Goal: Task Accomplishment & Management: Complete application form

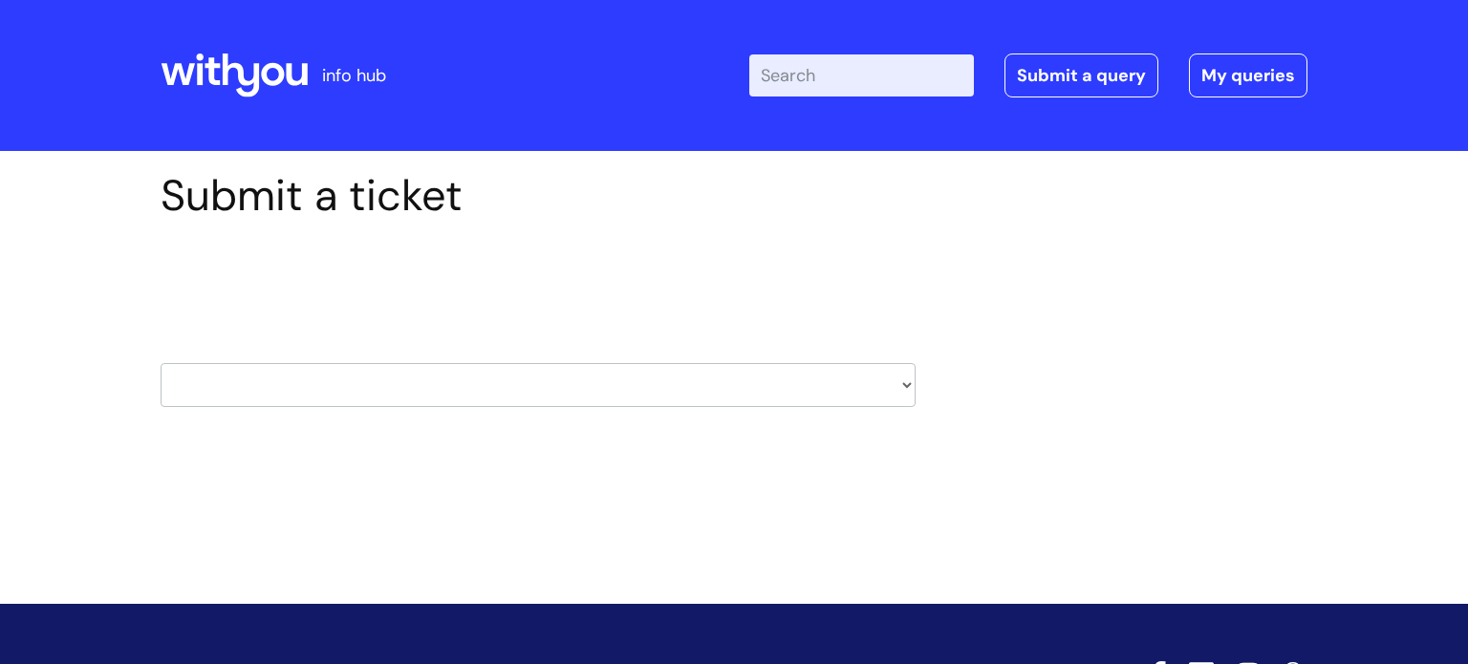
click at [501, 367] on select "HR / People IT and Support Clinical Drug Alerts Finance Accounts Data Support T…" at bounding box center [538, 385] width 755 height 44
select select "it_and_support"
click at [161, 363] on select "HR / People IT and Support Clinical Drug Alerts Finance Accounts Data Support T…" at bounding box center [538, 385] width 755 height 44
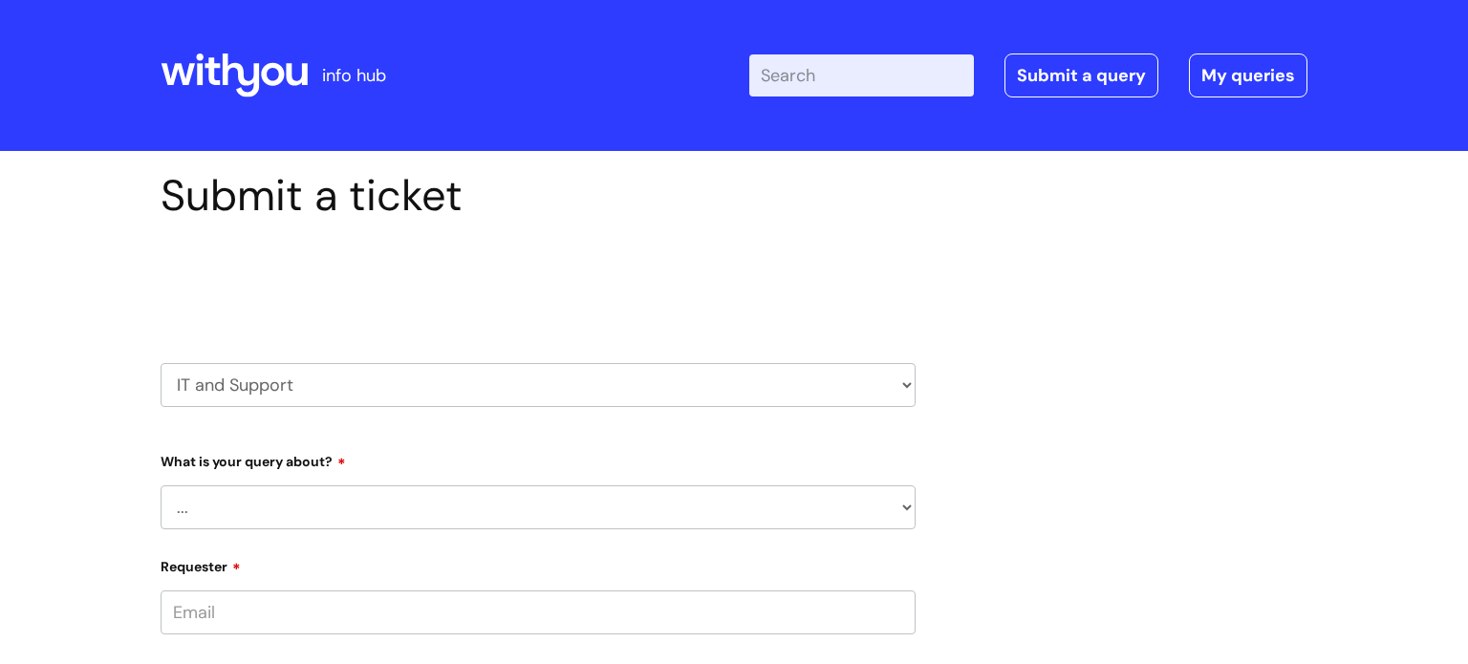
click at [403, 513] on select "... Mobile Phone Reset & MFA Accounts, Starters and Leavers IT Hardware issue I…" at bounding box center [538, 508] width 755 height 44
select select "IT Hardware issue"
click at [161, 486] on select "... Mobile Phone Reset & MFA Accounts, Starters and Leavers IT Hardware issue I…" at bounding box center [538, 508] width 755 height 44
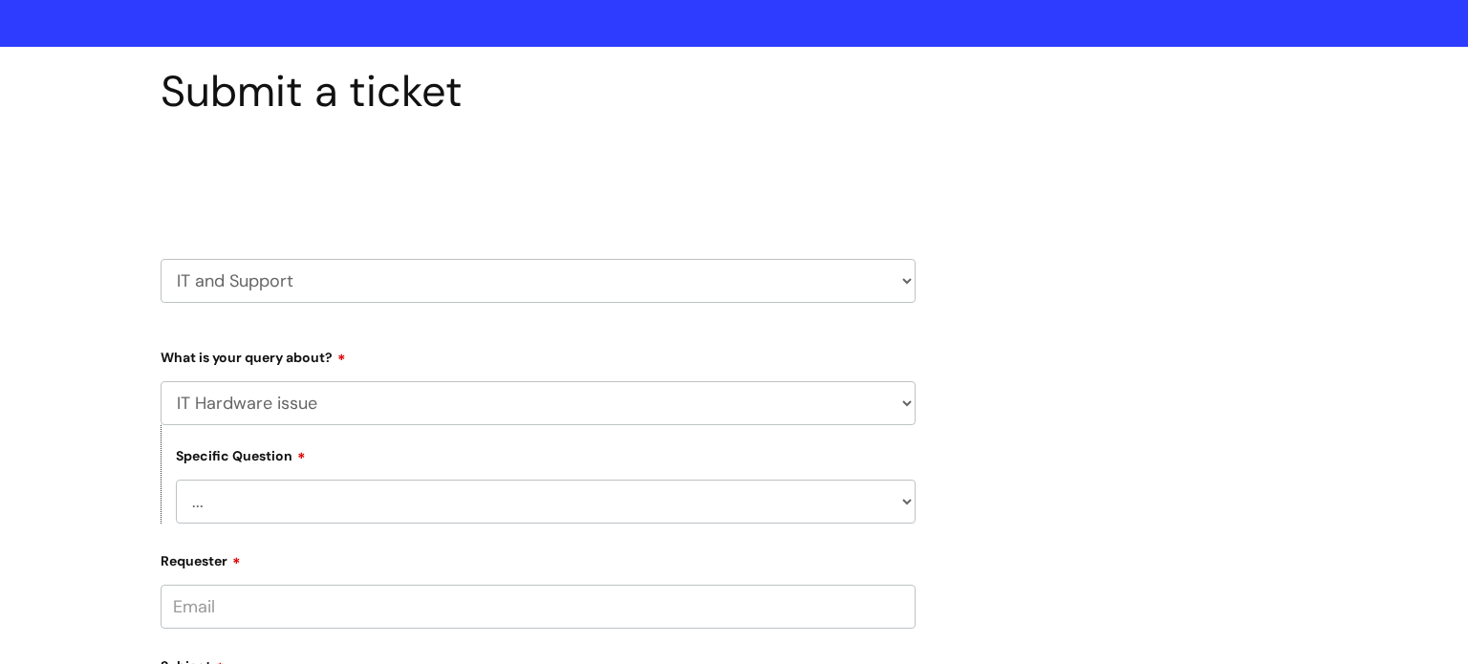
scroll to position [130, 0]
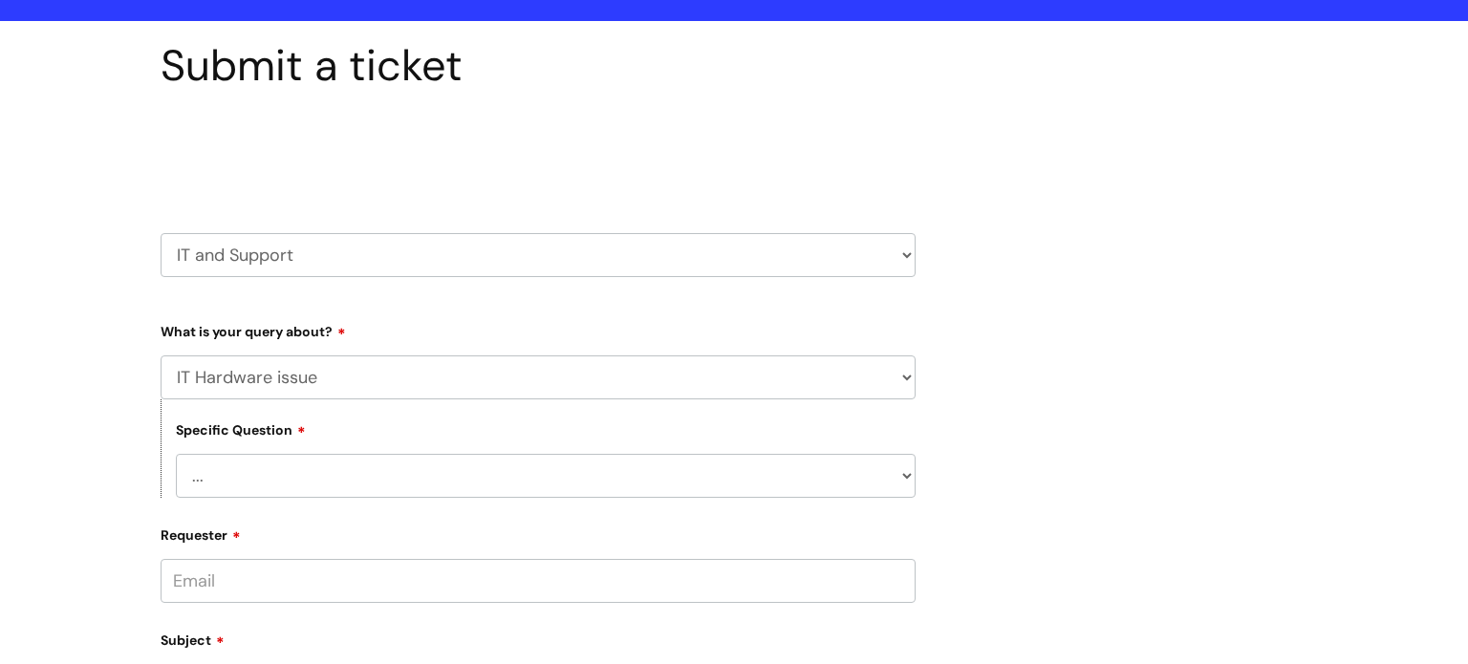
click at [475, 476] on select "... I need a new or replacement ... I’m waiting for new or replacement hardware…" at bounding box center [546, 476] width 740 height 44
click at [176, 454] on select "... I need a new or replacement ... I’m waiting for new or replacement hardware…" at bounding box center [546, 476] width 740 height 44
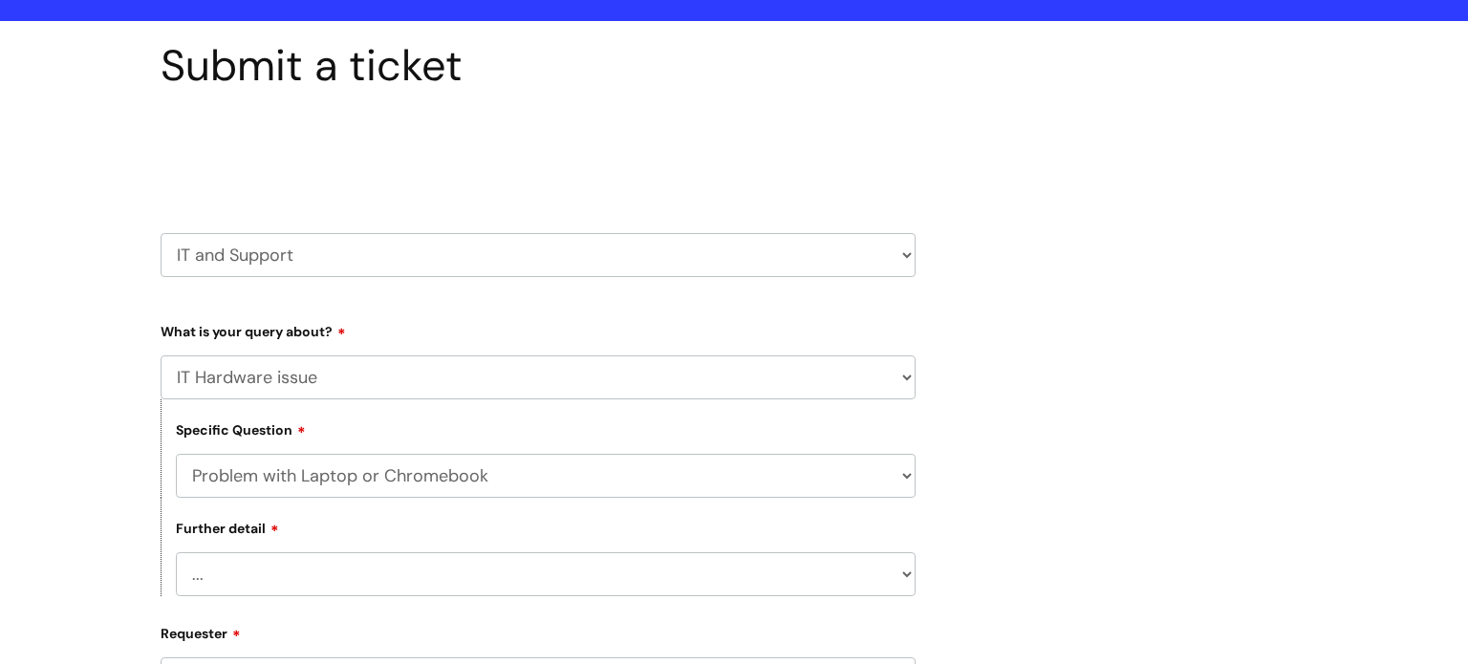
click at [391, 566] on select "... I’ve no sound / microphone I’ve got no internet or wifi I’ve got no camera …" at bounding box center [546, 575] width 740 height 44
click at [671, 475] on select "... I need a new or replacement ... I’m waiting for new or replacement hardware…" at bounding box center [546, 476] width 740 height 44
select select "I need a new or replacement ..."
click at [176, 454] on select "... I need a new or replacement ... I’m waiting for new or replacement hardware…" at bounding box center [546, 476] width 740 height 44
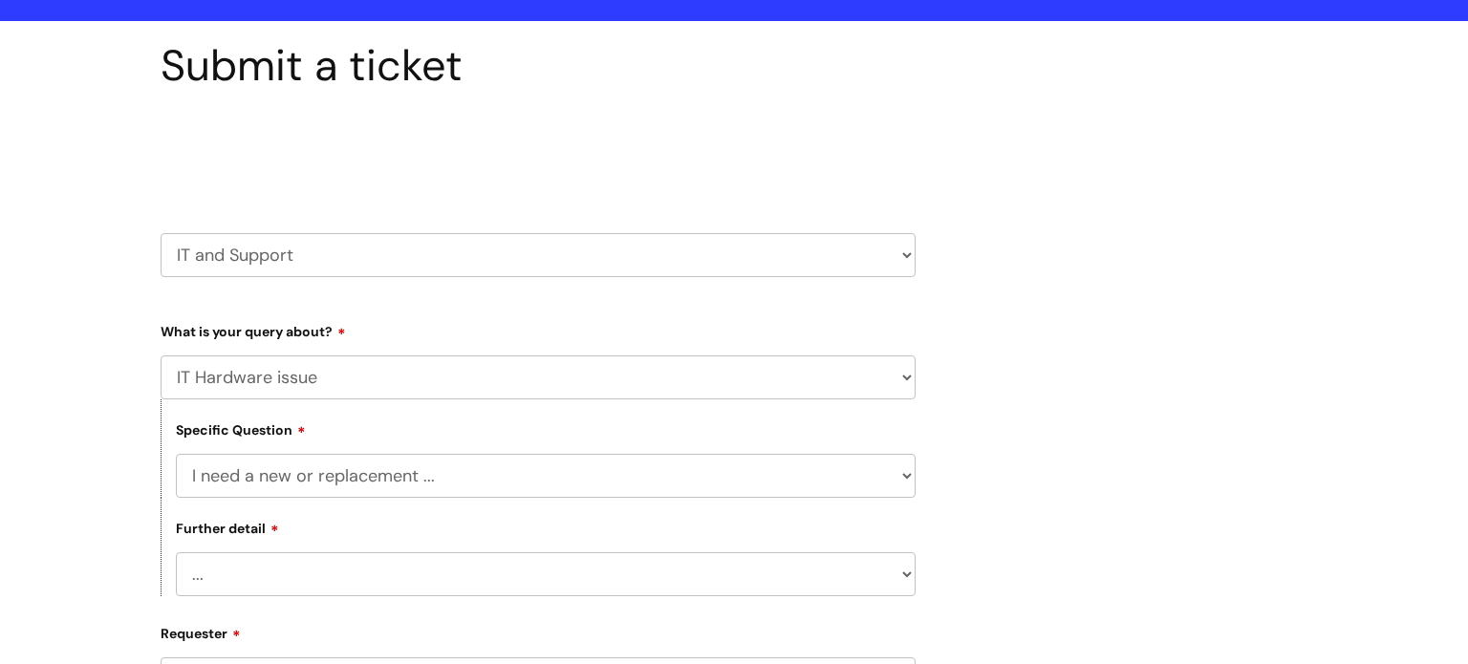
click at [467, 574] on select "... Another sort of cable Anything else Monitor Mouse/keyboard Port replicator …" at bounding box center [546, 575] width 740 height 44
select select "Anything else"
click at [176, 553] on select "... Another sort of cable Anything else Monitor Mouse/keyboard Port replicator …" at bounding box center [546, 575] width 740 height 44
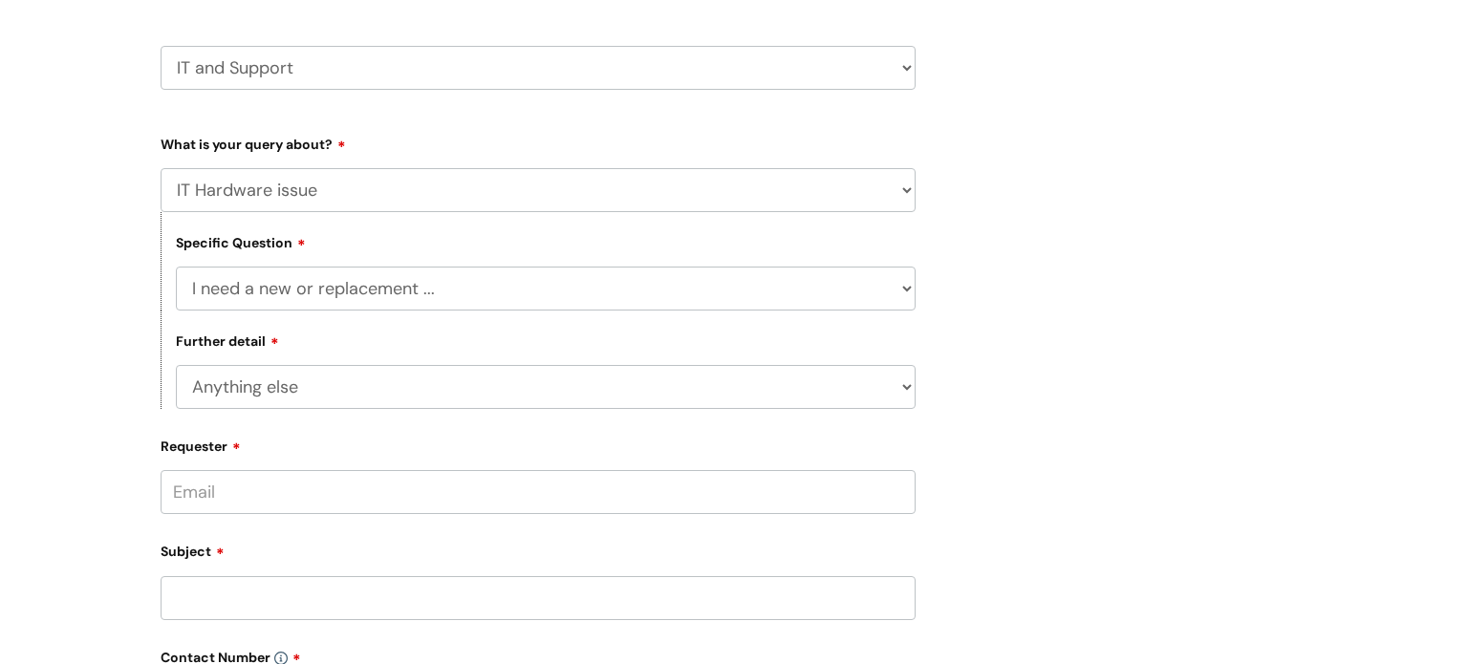
scroll to position [336, 0]
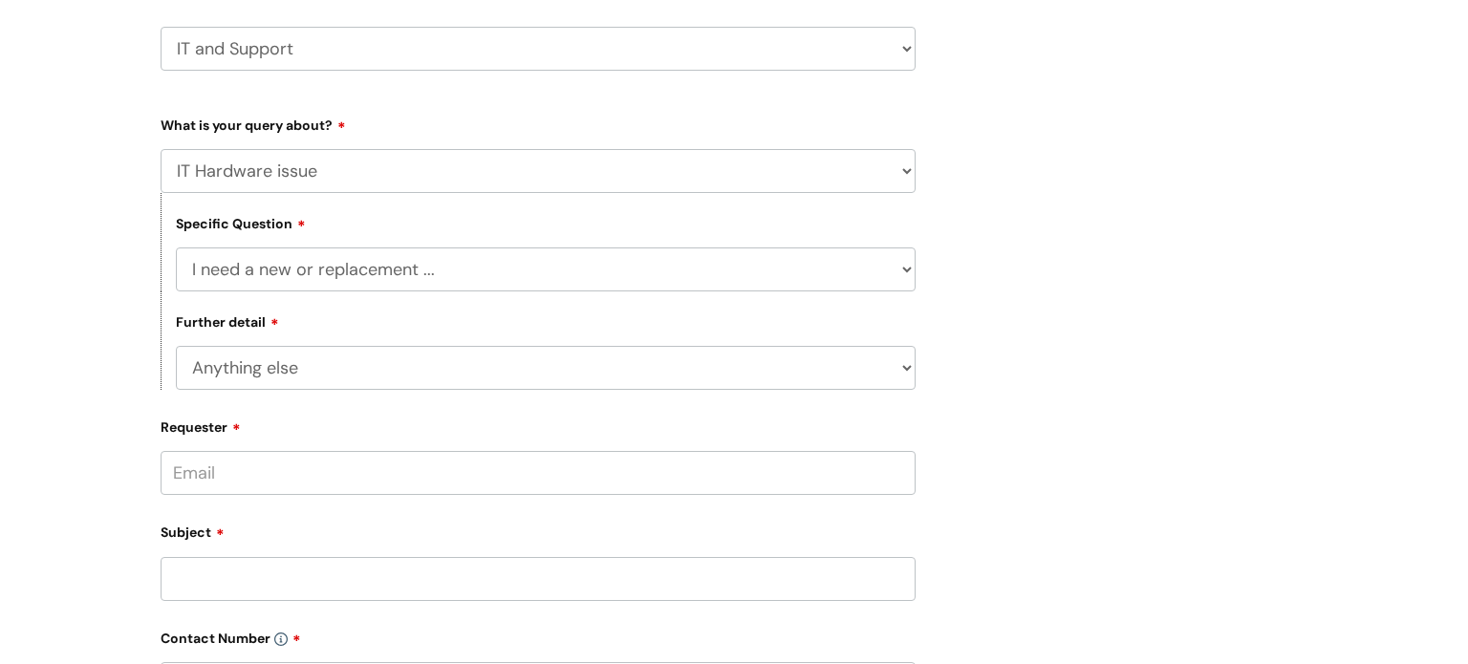
click at [288, 472] on input "Requester" at bounding box center [538, 473] width 755 height 44
type input "colin.baker@wearewithyou.org.uk"
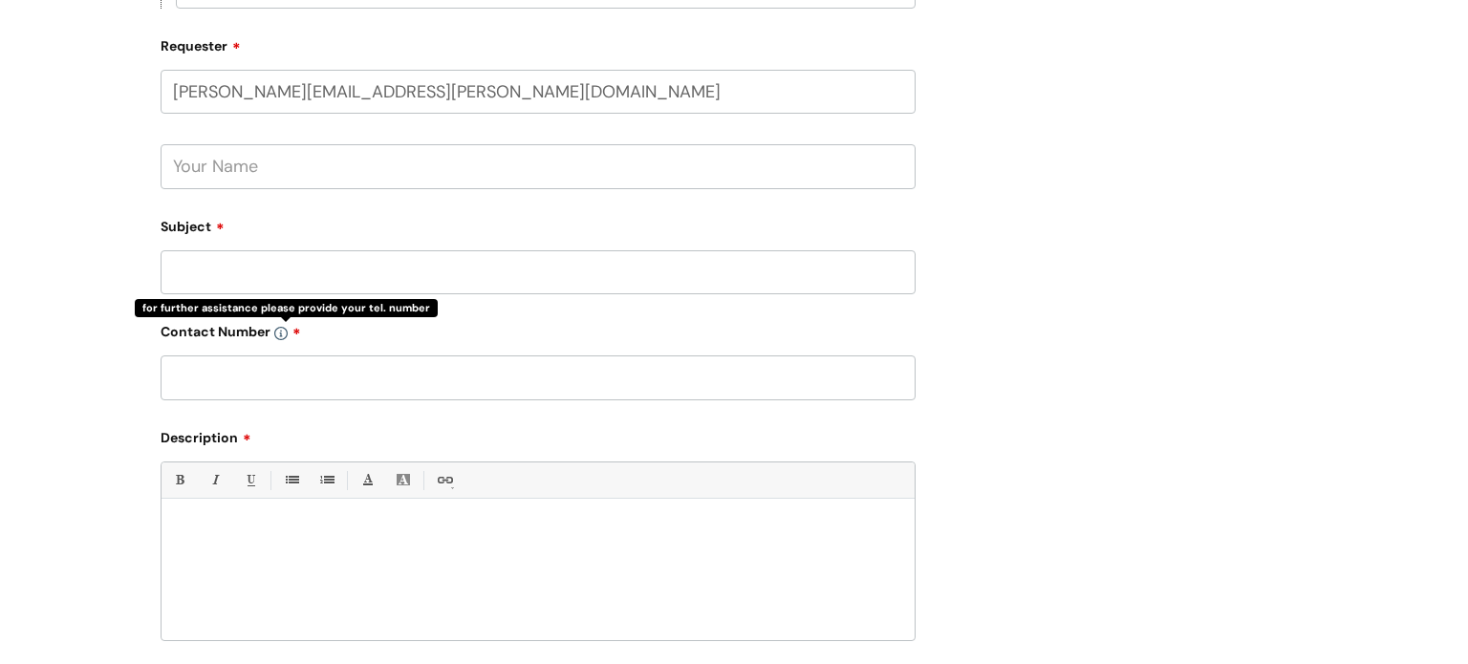
click at [240, 181] on input "text" at bounding box center [538, 166] width 755 height 44
type input "Col"
type input "Chromebook issue"
click at [228, 371] on input "text" at bounding box center [538, 378] width 755 height 44
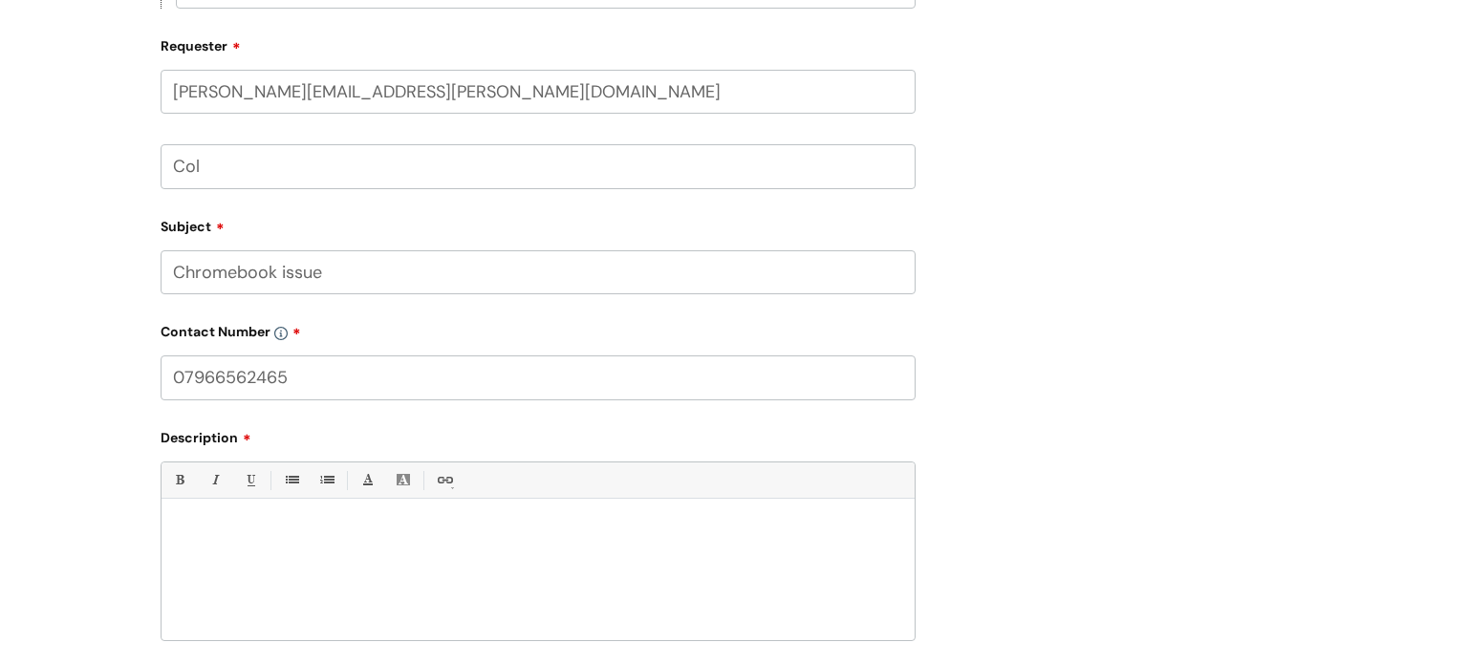
type input "07966562465"
click at [220, 539] on p at bounding box center [538, 531] width 725 height 17
click at [206, 524] on p at bounding box center [538, 531] width 725 height 17
click at [183, 520] on div at bounding box center [538, 575] width 753 height 132
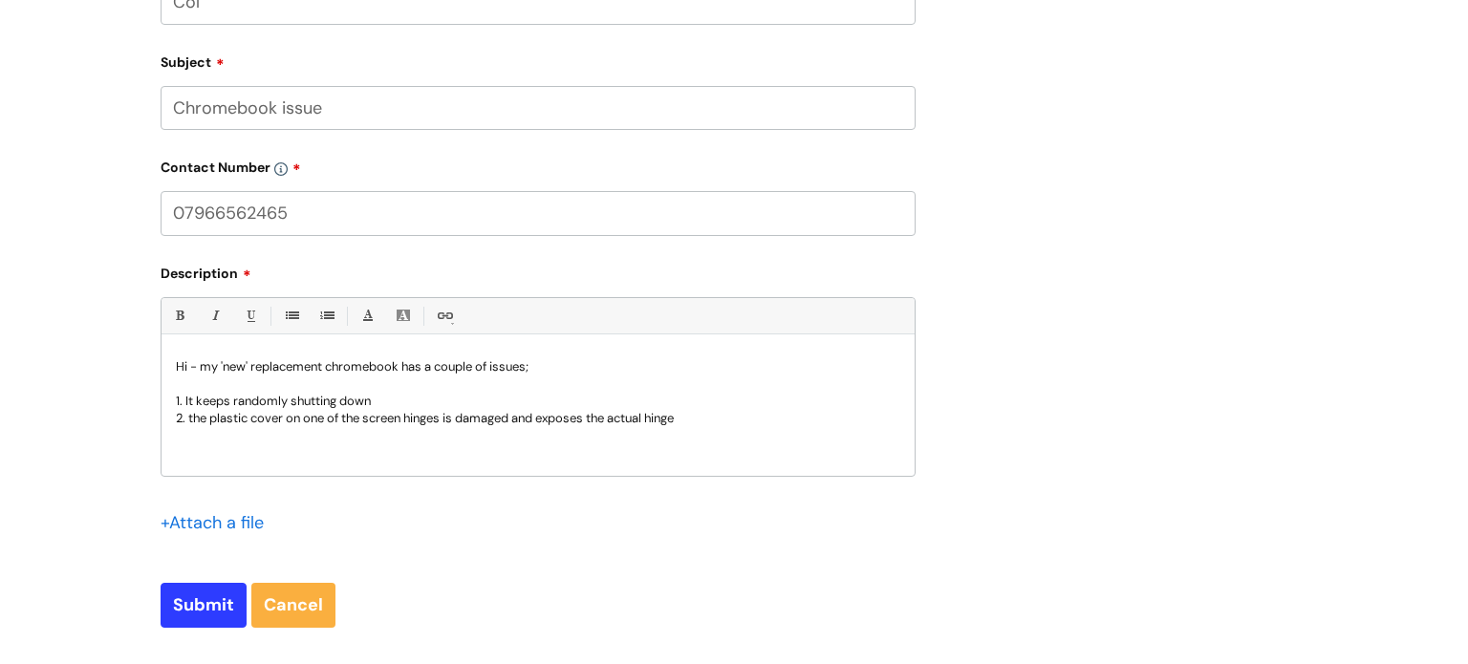
scroll to position [950, 0]
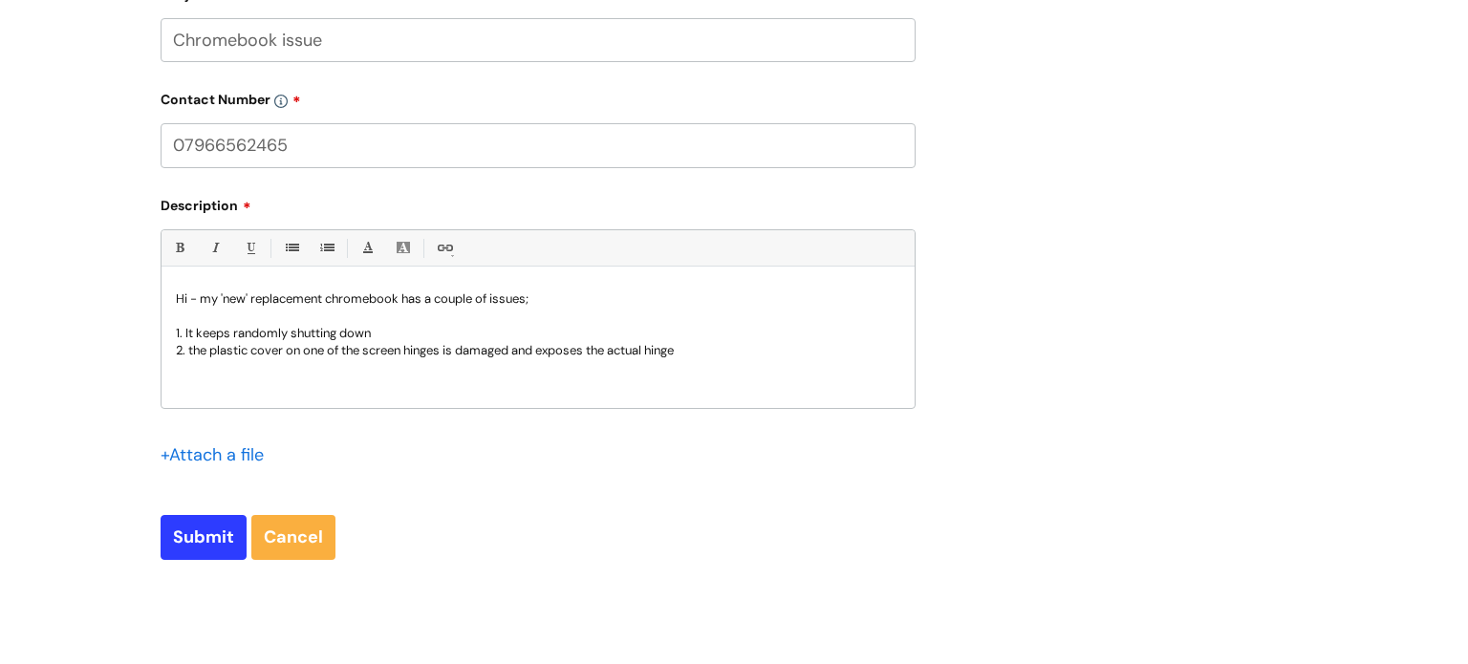
click at [216, 462] on input "file" at bounding box center [209, 455] width 96 height 24
click at [217, 454] on input "file" at bounding box center [209, 455] width 96 height 24
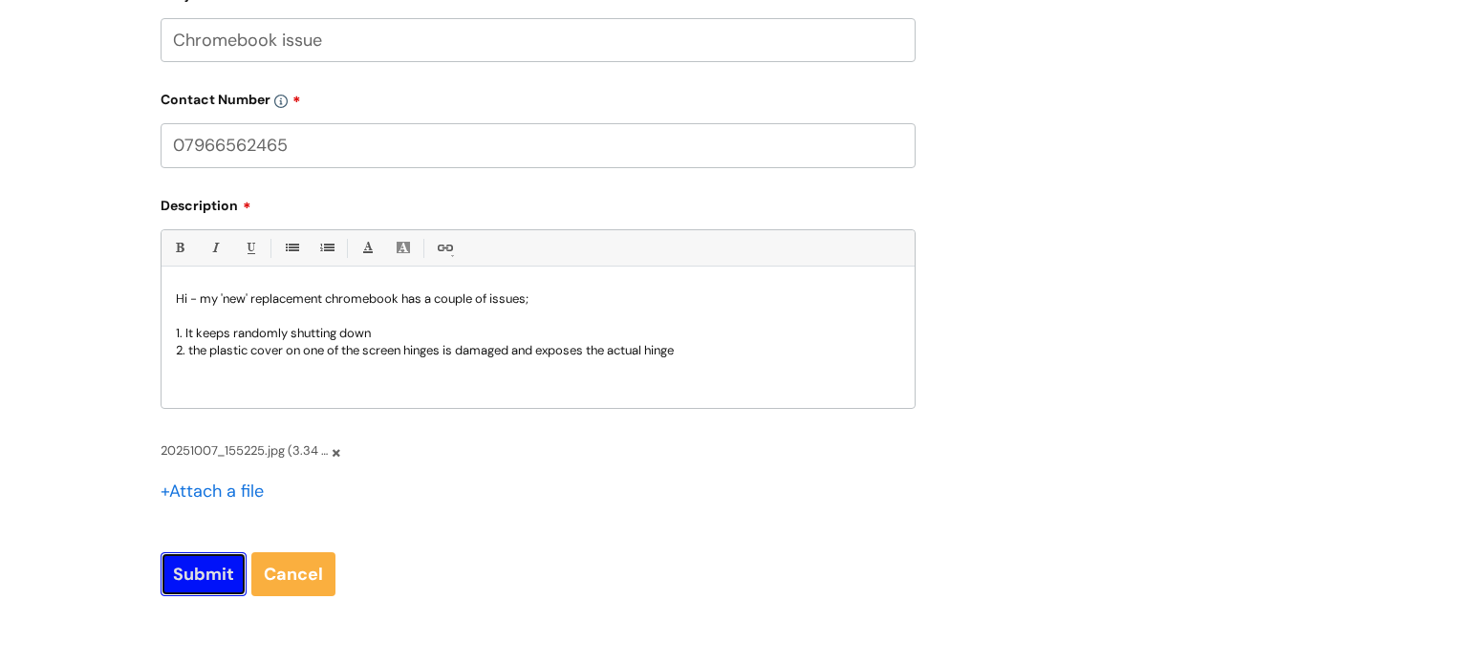
click at [210, 575] on input "Submit" at bounding box center [204, 575] width 86 height 44
type input "Please Wait..."
